Goal: Transaction & Acquisition: Book appointment/travel/reservation

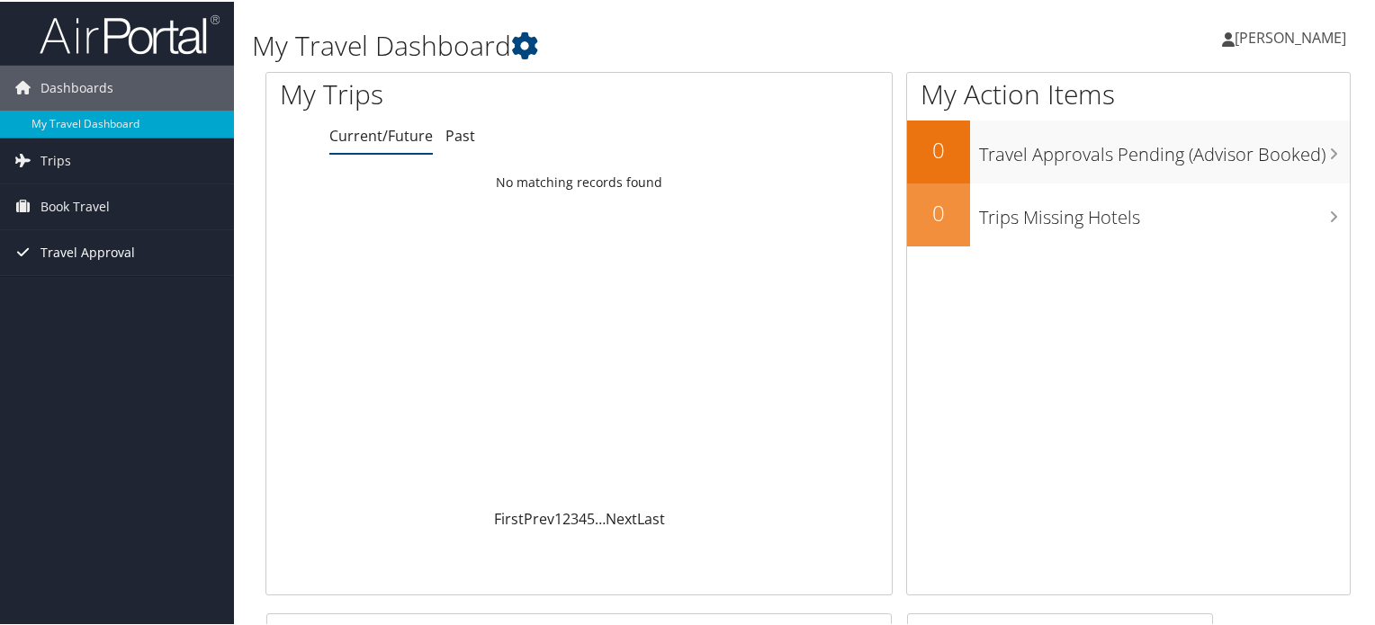
click at [111, 250] on span "Travel Approval" at bounding box center [87, 251] width 94 height 45
click at [72, 202] on span "Book Travel" at bounding box center [74, 205] width 69 height 45
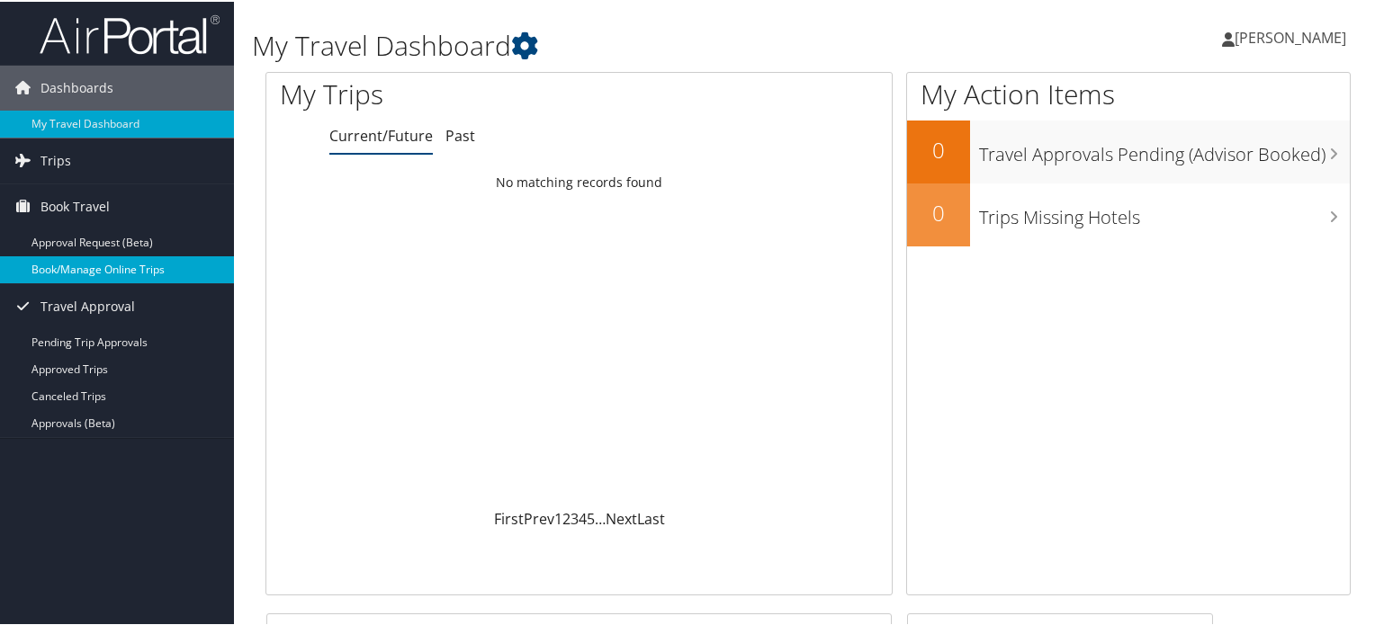
click at [83, 268] on link "Book/Manage Online Trips" at bounding box center [117, 268] width 234 height 27
